Goal: Task Accomplishment & Management: Complete application form

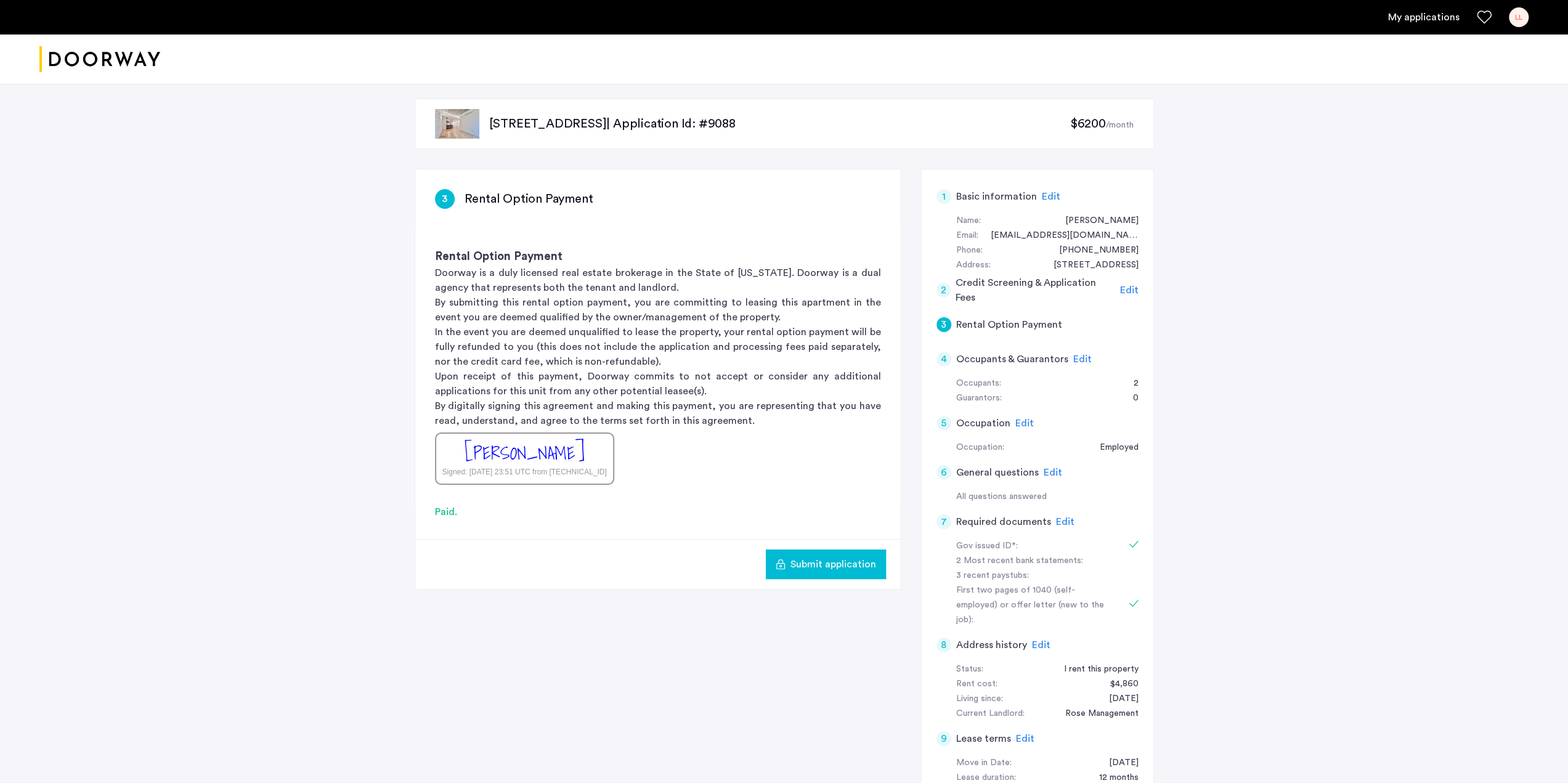
scroll to position [259, 0]
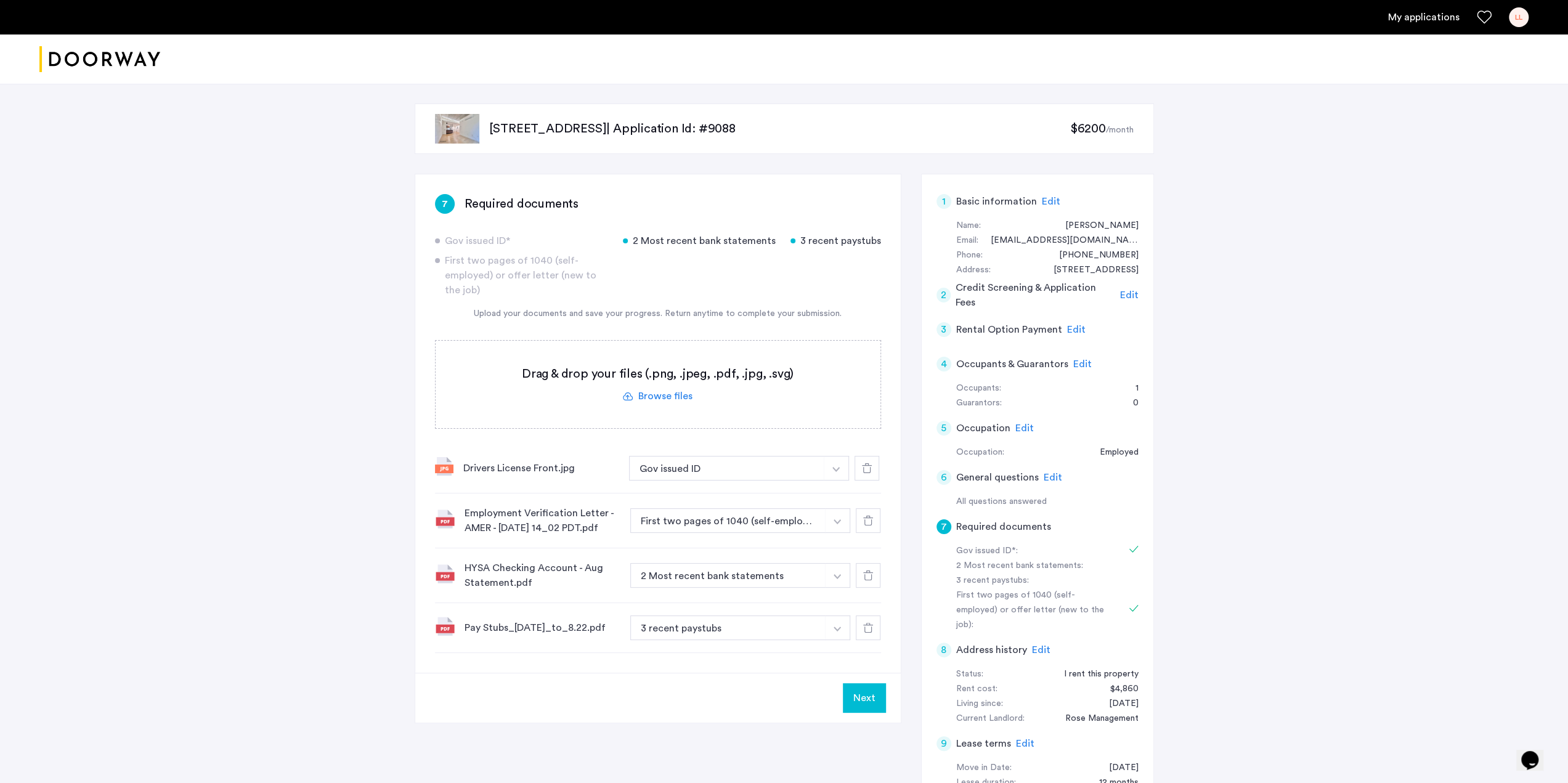
click at [670, 397] on label at bounding box center [658, 384] width 445 height 87
click at [0, 0] on input "file" at bounding box center [0, 0] width 0 height 0
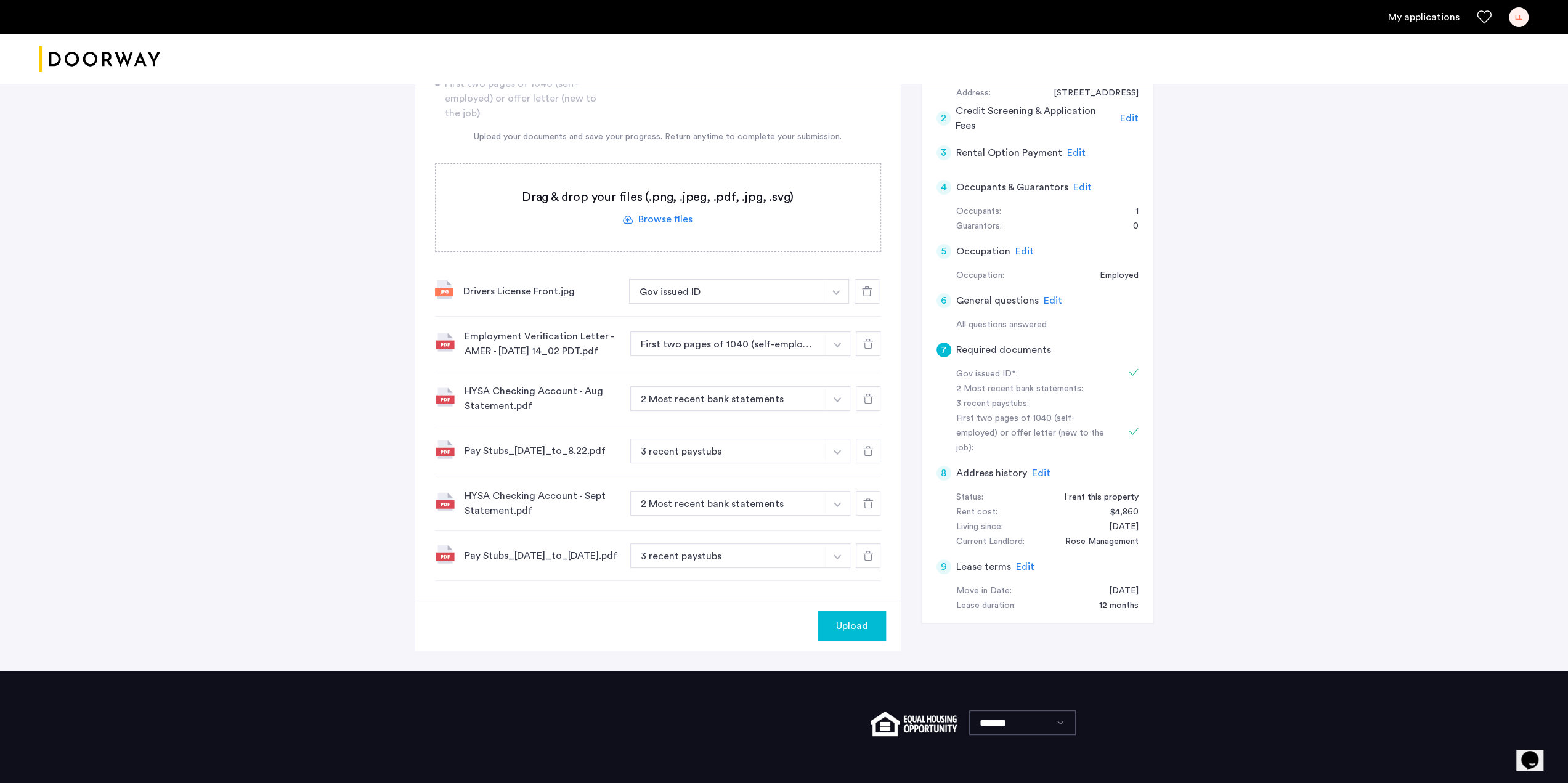
scroll to position [240, 0]
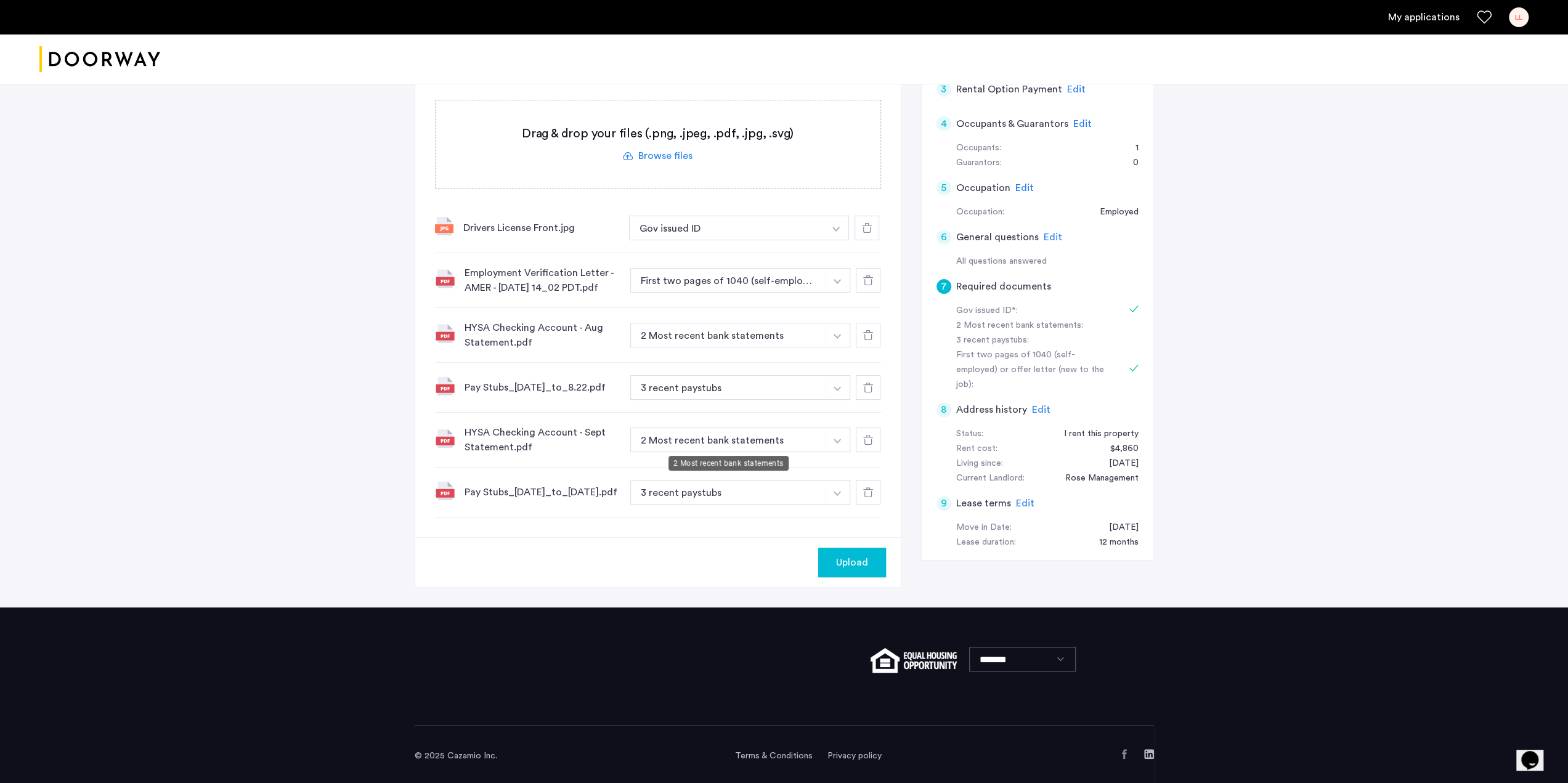
click at [730, 441] on button "2 Most recent bank statements" at bounding box center [728, 440] width 196 height 25
click at [857, 566] on span "Upload" at bounding box center [852, 562] width 32 height 15
click at [861, 560] on button "Next" at bounding box center [864, 562] width 43 height 29
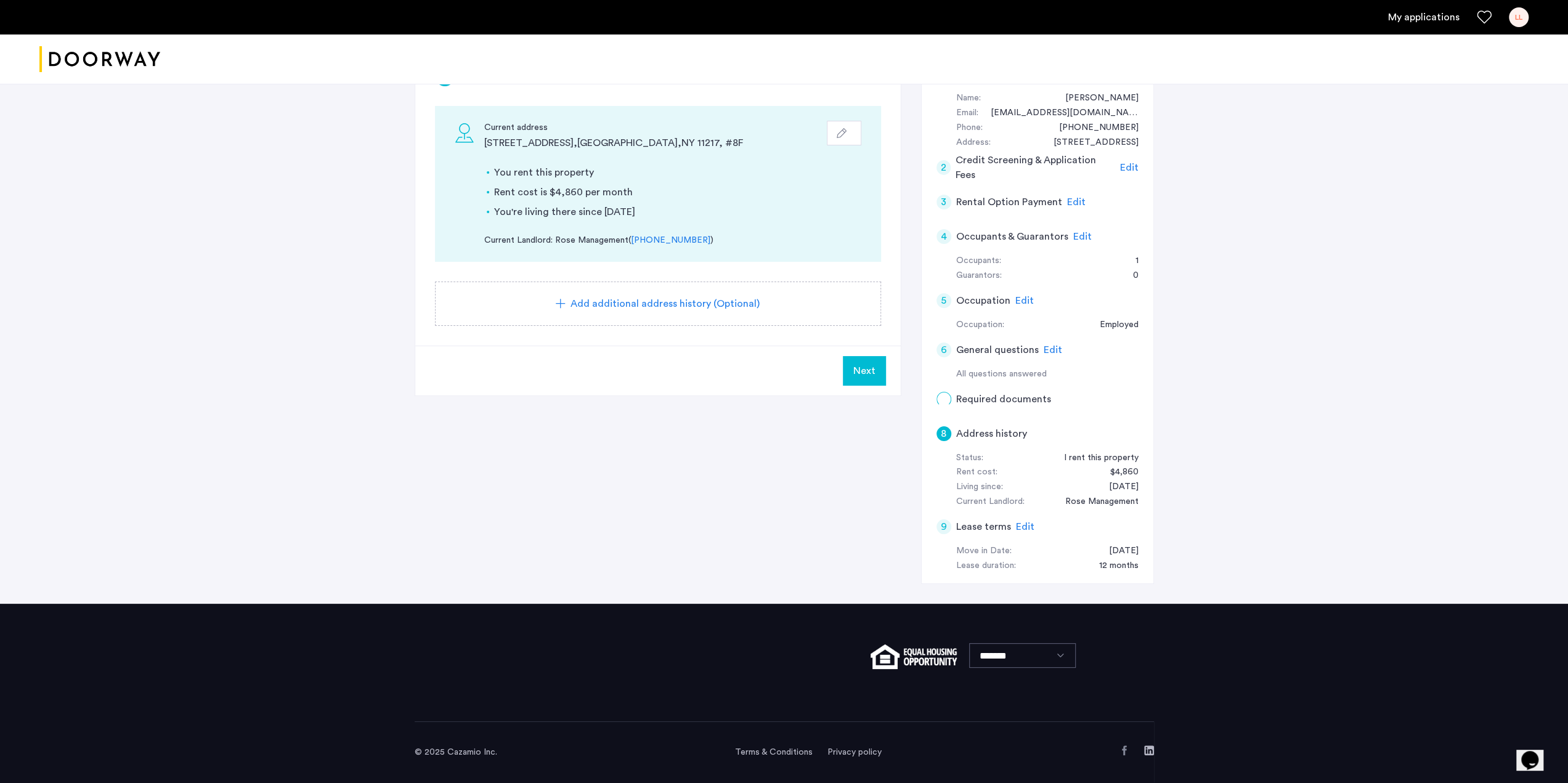
scroll to position [0, 0]
